Goal: Task Accomplishment & Management: Manage account settings

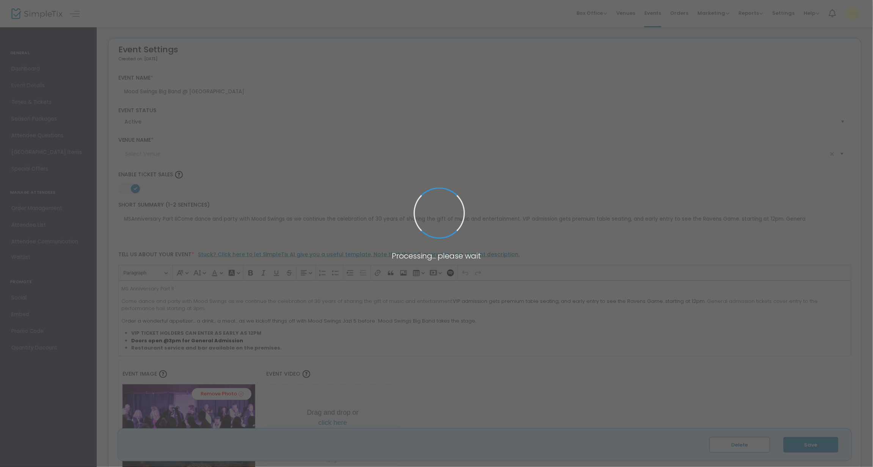
type input "[GEOGRAPHIC_DATA]"
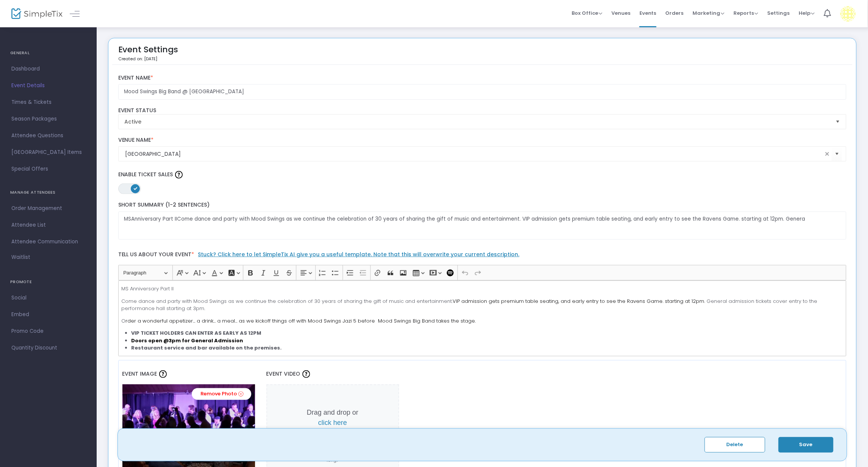
click at [36, 86] on span "Event Details" at bounding box center [48, 86] width 74 height 10
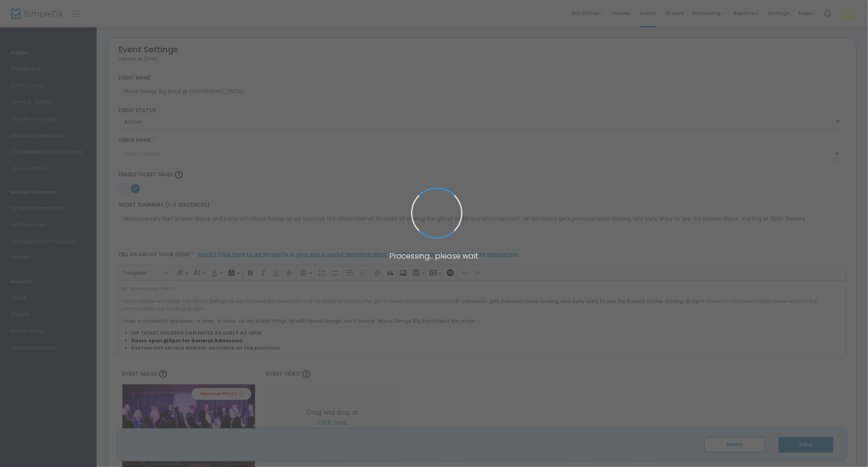
type input "[GEOGRAPHIC_DATA]"
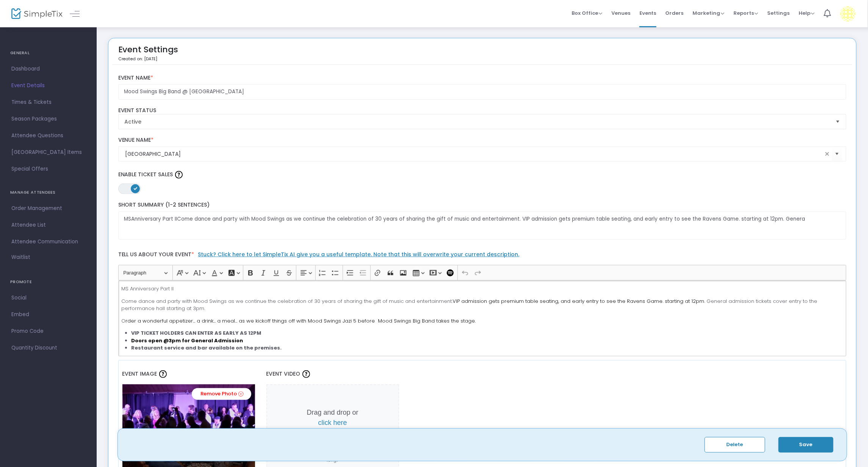
click at [551, 304] on span "VIP admission gets premium table seating, and early entry to see the Ravens Gam…" at bounding box center [579, 301] width 252 height 7
click at [588, 323] on p "O rder a wonderful appetizer... a drink... a meal... as we kickoff things off w…" at bounding box center [482, 321] width 722 height 8
click at [810, 439] on button "Save" at bounding box center [806, 445] width 55 height 16
drag, startPoint x: 649, startPoint y: 302, endPoint x: 657, endPoint y: 309, distance: 10.6
click at [649, 302] on span "VIP admission gets premium table seating and early entry to see the Ravens Game…" at bounding box center [578, 301] width 251 height 7
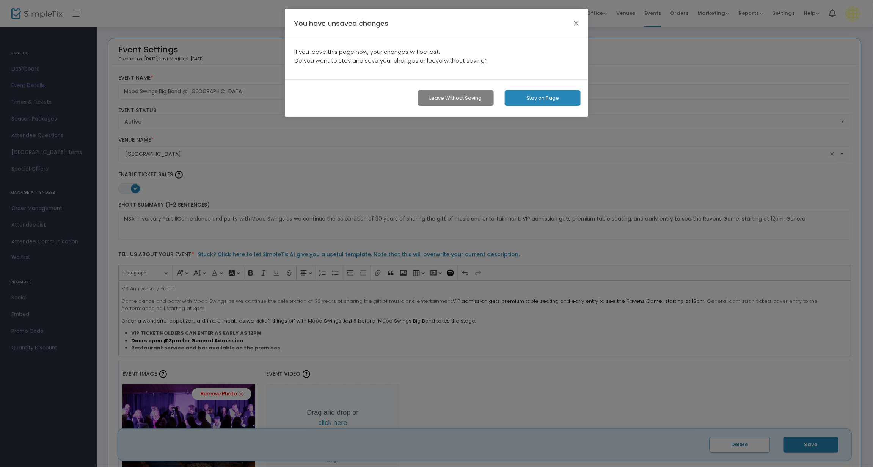
click at [529, 98] on button "Stay on Page" at bounding box center [542, 98] width 76 height 16
